Goal: Information Seeking & Learning: Learn about a topic

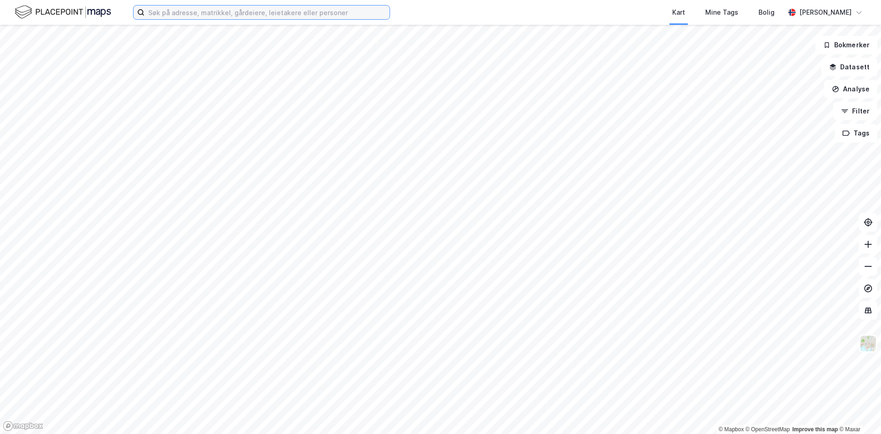
click at [190, 12] on input at bounding box center [267, 13] width 245 height 14
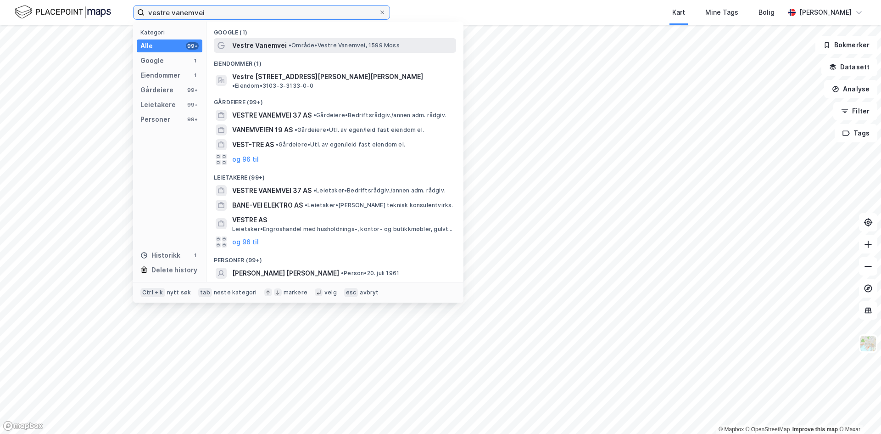
type input "vestre vanemvei"
click at [248, 45] on span "Vestre Vanemvei" at bounding box center [259, 45] width 55 height 11
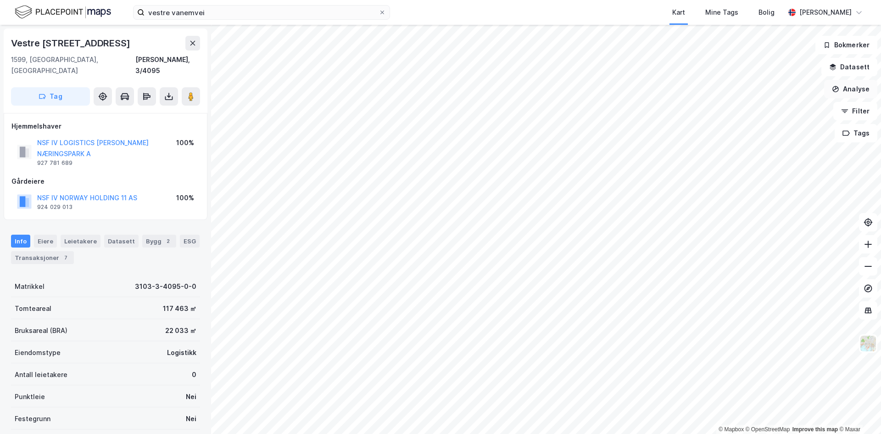
click at [856, 86] on button "Analyse" at bounding box center [850, 89] width 53 height 18
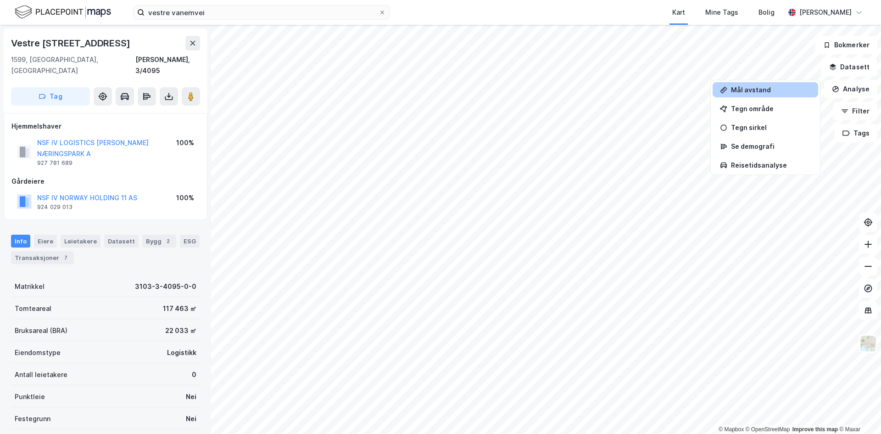
click at [761, 89] on div "Mål avstand" at bounding box center [771, 90] width 80 height 8
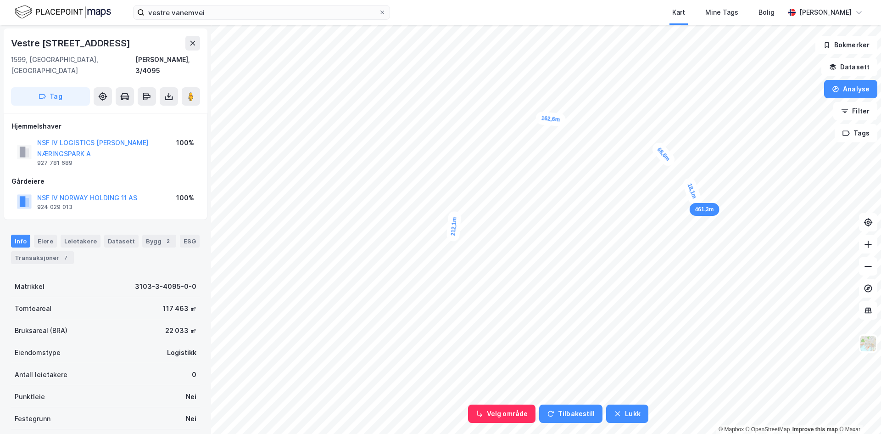
click at [695, 200] on div "18,1m" at bounding box center [693, 190] width 22 height 29
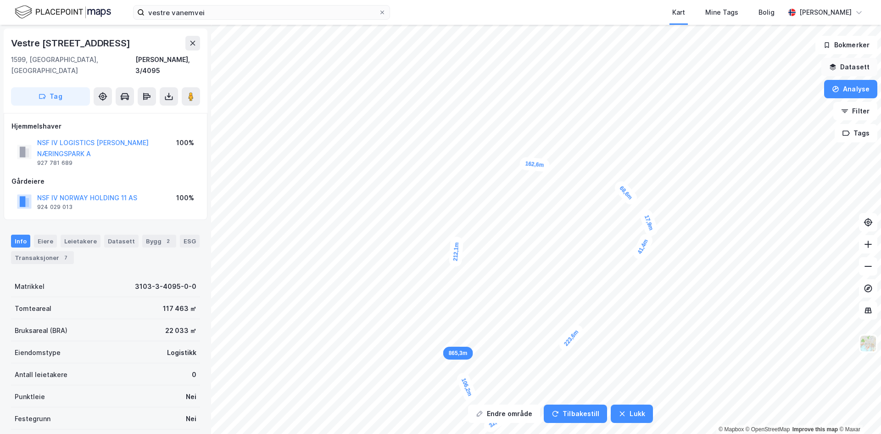
click at [856, 64] on button "Datasett" at bounding box center [850, 67] width 56 height 18
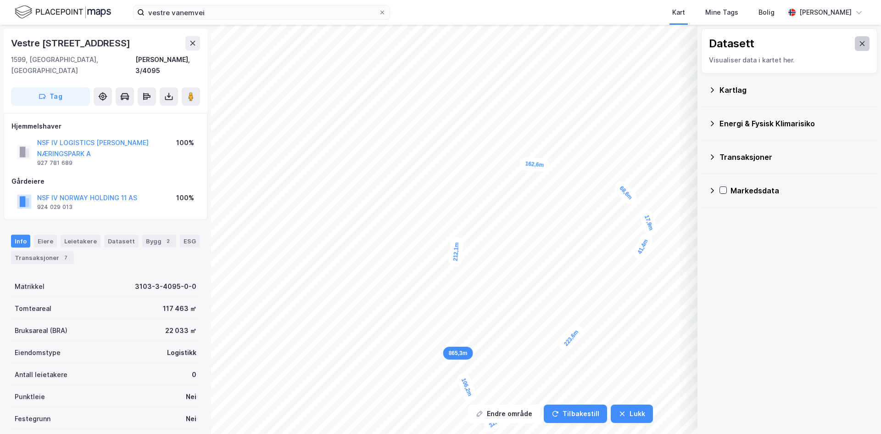
click at [859, 45] on icon at bounding box center [862, 43] width 7 height 7
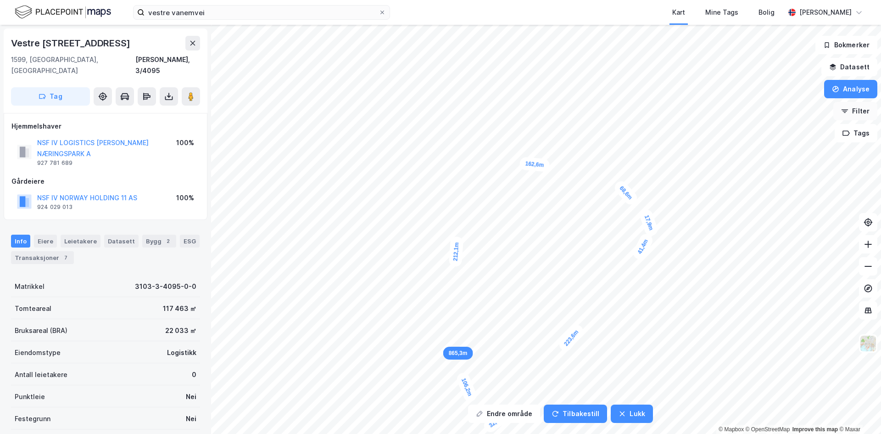
click at [856, 112] on button "Filter" at bounding box center [855, 111] width 44 height 18
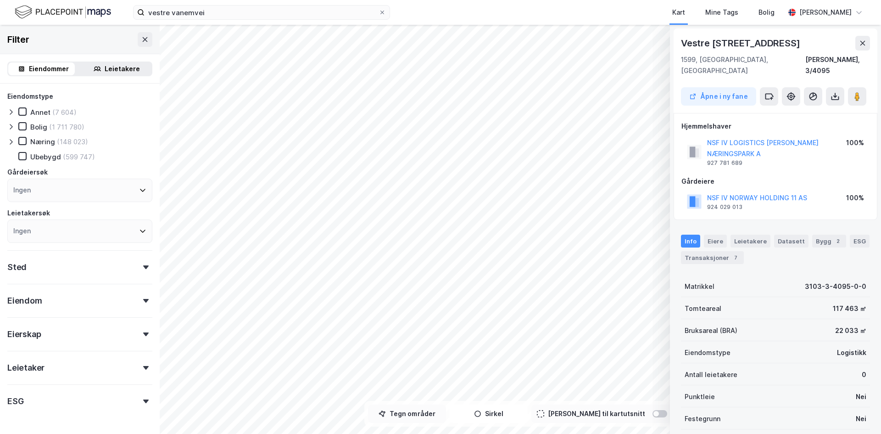
click at [433, 413] on button "Tegn områder" at bounding box center [407, 413] width 78 height 18
click at [590, 241] on div "25,1m" at bounding box center [591, 249] width 15 height 28
click at [575, 218] on div "41,6m" at bounding box center [583, 229] width 26 height 29
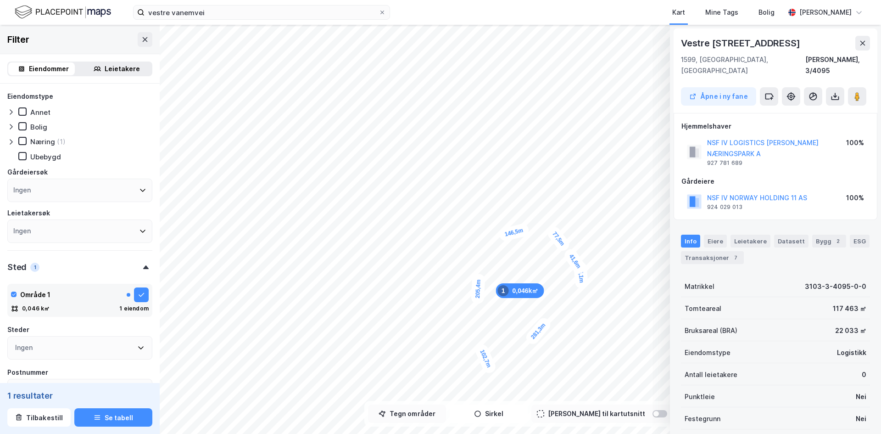
click at [430, 416] on button "Tegn områder" at bounding box center [407, 413] width 78 height 18
click at [430, 417] on button "Tegner i kart" at bounding box center [407, 413] width 78 height 18
